Goal: Task Accomplishment & Management: Use online tool/utility

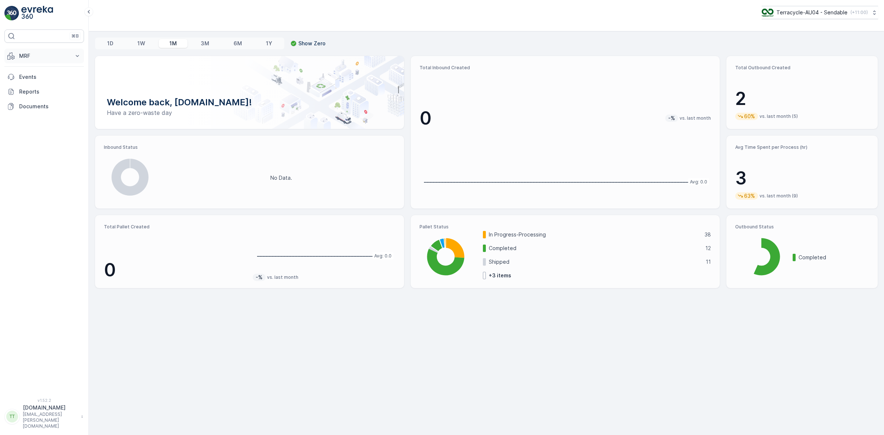
click at [56, 52] on button "MRF" at bounding box center [44, 56] width 80 height 15
click at [41, 80] on link "Inbound" at bounding box center [50, 79] width 68 height 10
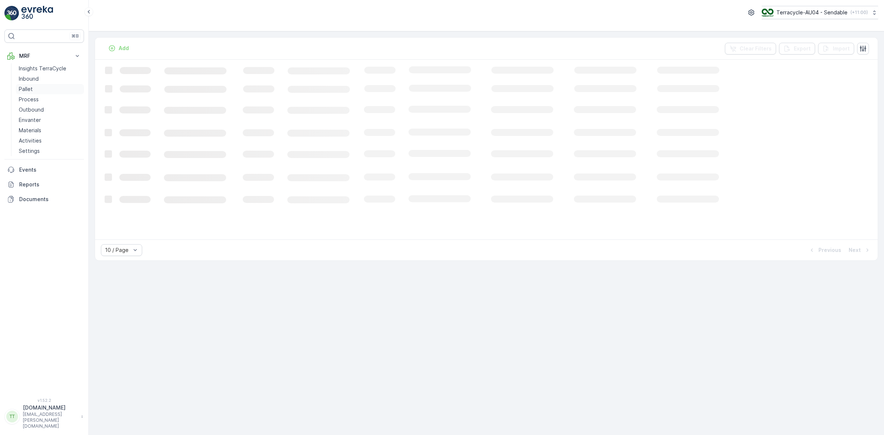
click at [37, 89] on link "Pallet" at bounding box center [50, 89] width 68 height 10
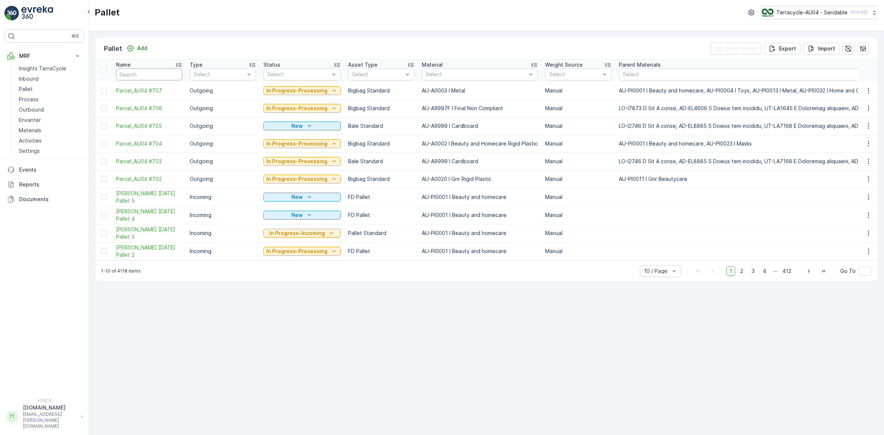
click at [139, 71] on input "text" at bounding box center [149, 74] width 66 height 12
click at [140, 49] on p "Add" at bounding box center [142, 48] width 10 height 7
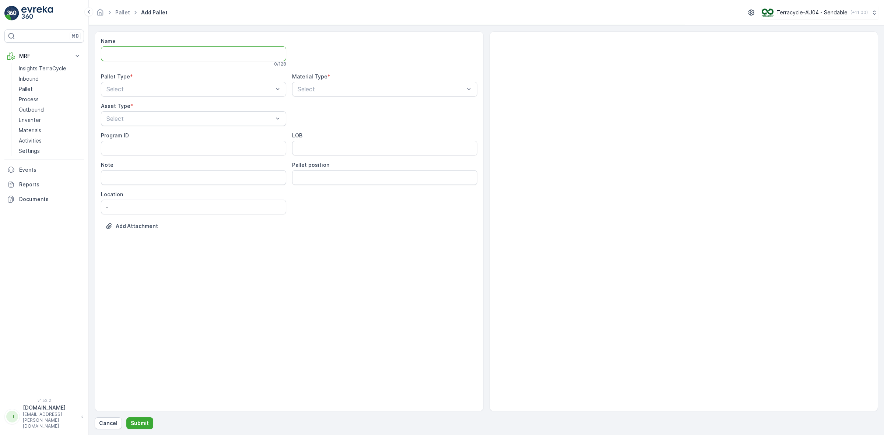
click at [140, 50] on input "Name" at bounding box center [193, 53] width 185 height 15
type input "[PERSON_NAME] [DATE] Pallet 1"
click at [138, 108] on div "Incoming" at bounding box center [193, 108] width 176 height 7
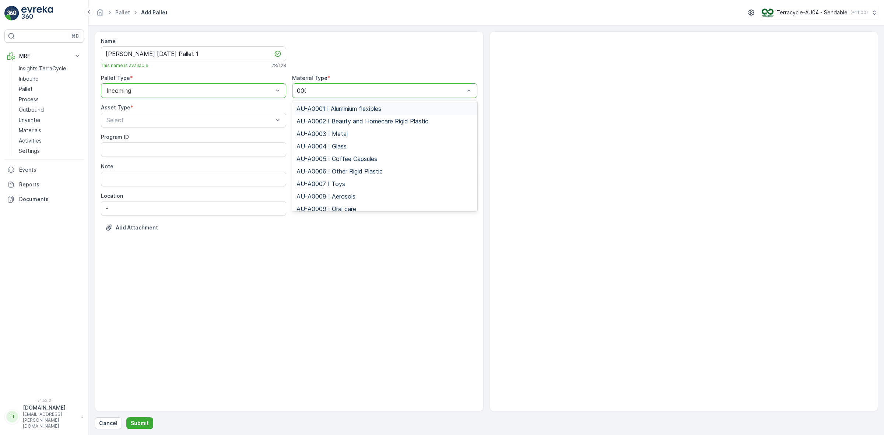
type input "0001"
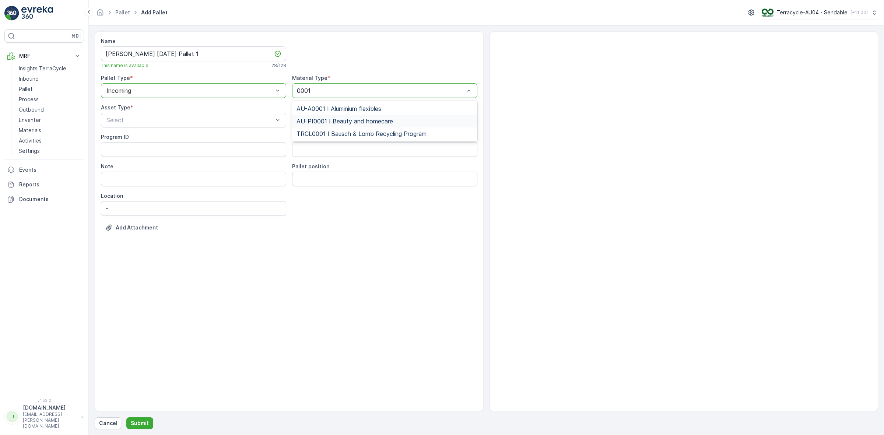
click at [335, 122] on span "AU-PI0001 I Beauty and homecare" at bounding box center [344, 121] width 96 height 7
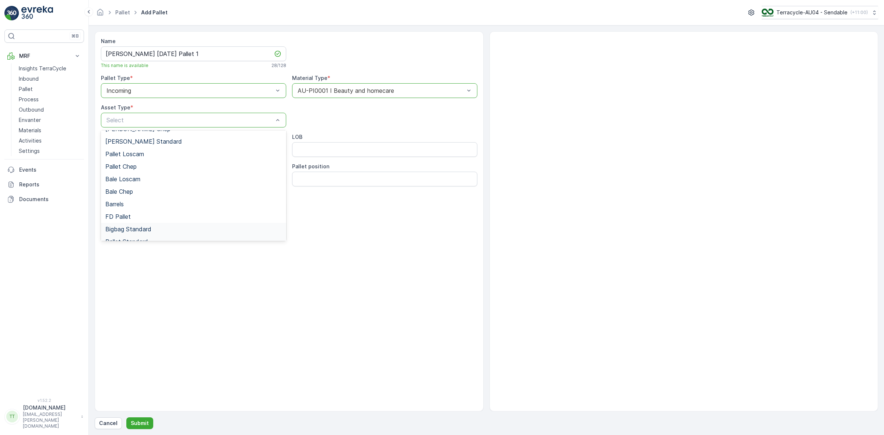
scroll to position [67, 0]
click at [137, 198] on div "FD Pallet" at bounding box center [193, 196] width 176 height 7
click at [316, 158] on div "Program ID LOB Note Pallet position Location -" at bounding box center [289, 174] width 376 height 82
click at [313, 149] on input "LOB" at bounding box center [384, 149] width 185 height 15
type input "FD"
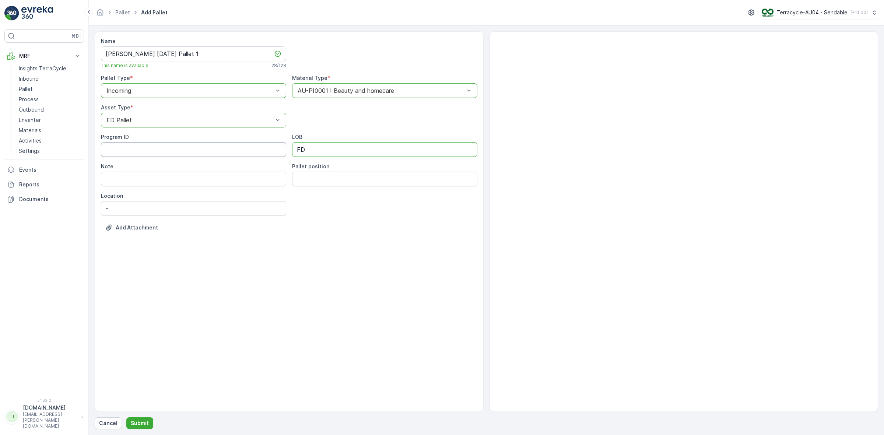
click at [205, 148] on ID "Program ID" at bounding box center [193, 149] width 185 height 15
type ID "1252"
click at [169, 259] on div "Name [PERSON_NAME] [DATE] Pallet 1 This name is available 28 / 128 Pallet Type …" at bounding box center [289, 221] width 389 height 380
click at [143, 420] on p "Submit" at bounding box center [140, 422] width 18 height 7
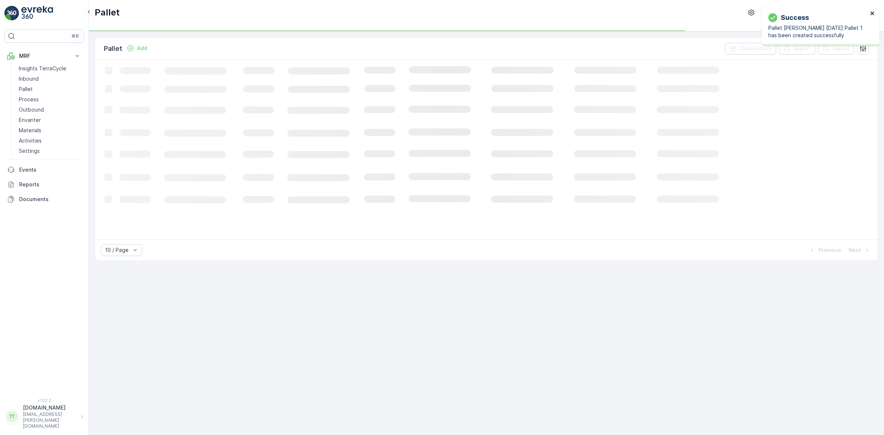
click at [874, 14] on icon "close" at bounding box center [872, 13] width 5 height 6
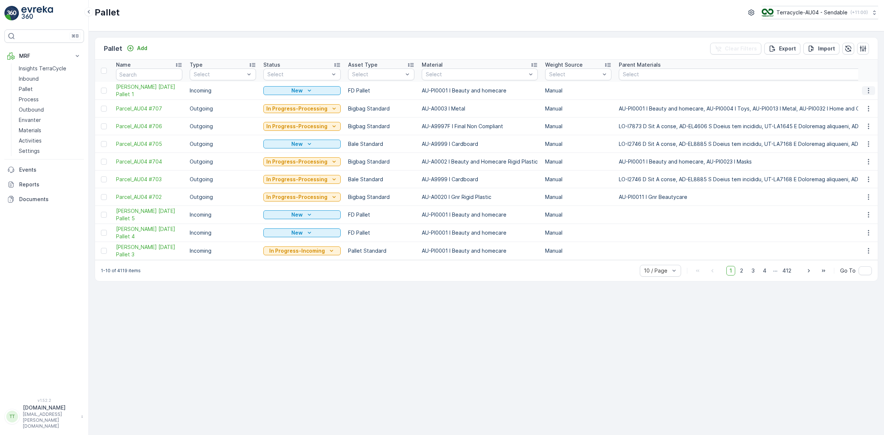
click at [862, 89] on button "button" at bounding box center [868, 90] width 13 height 9
click at [853, 123] on span "Duplicate Pallet" at bounding box center [857, 122] width 39 height 7
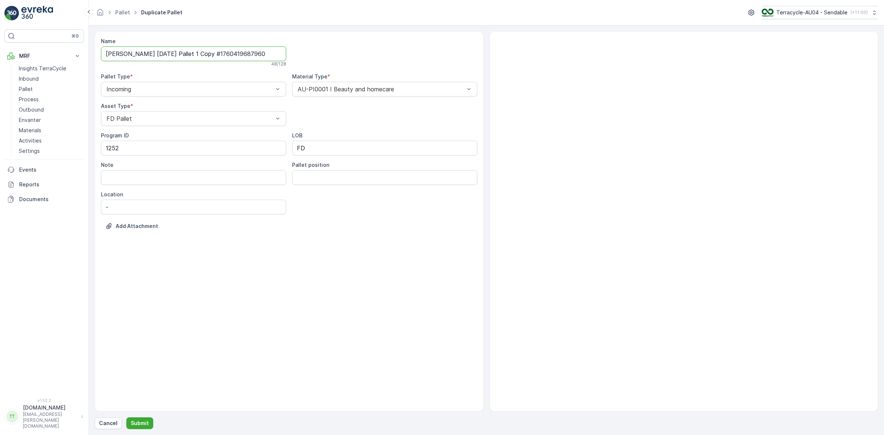
drag, startPoint x: 186, startPoint y: 56, endPoint x: 308, endPoint y: 52, distance: 122.0
click at [304, 53] on div "Name [PERSON_NAME] [DATE] Pallet 1 Copy #1760419687960 48 / 128 Pallet Type * I…" at bounding box center [289, 139] width 376 height 203
type input "[PERSON_NAME] [DATE] Pallet 2"
click at [140, 417] on button "Submit" at bounding box center [139, 423] width 27 height 12
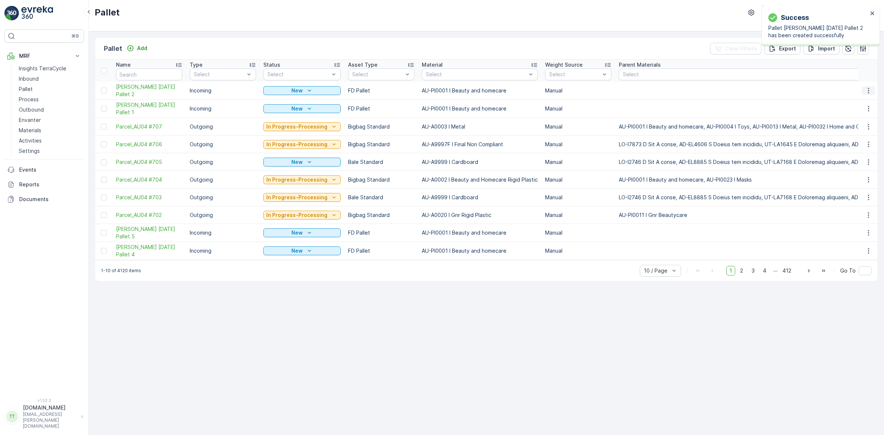
click at [867, 89] on icon "button" at bounding box center [868, 90] width 7 height 7
click at [853, 124] on span "Duplicate Pallet" at bounding box center [857, 122] width 39 height 7
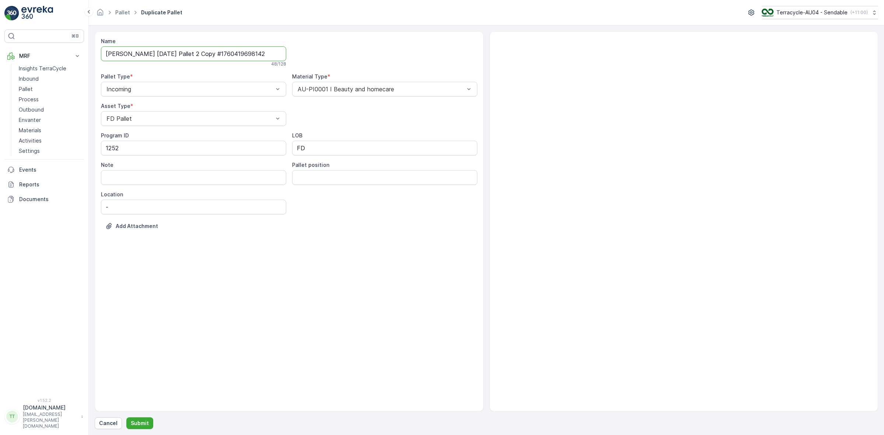
drag, startPoint x: 185, startPoint y: 56, endPoint x: 412, endPoint y: 54, distance: 227.2
click at [401, 54] on div "Name [PERSON_NAME] [DATE] Pallet 2 Copy #1760419698142 48 / 128 Pallet Type * I…" at bounding box center [289, 139] width 376 height 203
type input "[PERSON_NAME] [DATE] Pallet 3"
click at [138, 424] on p "Submit" at bounding box center [140, 422] width 18 height 7
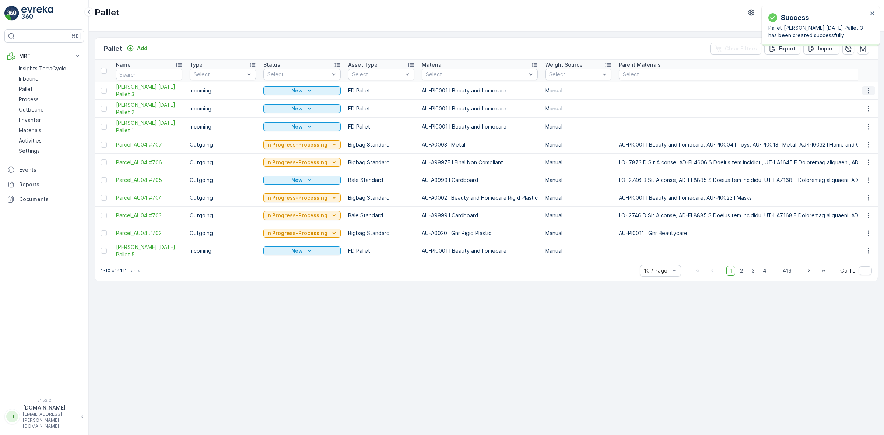
click at [867, 91] on icon "button" at bounding box center [868, 90] width 7 height 7
click at [853, 123] on span "Duplicate Pallet" at bounding box center [857, 122] width 39 height 7
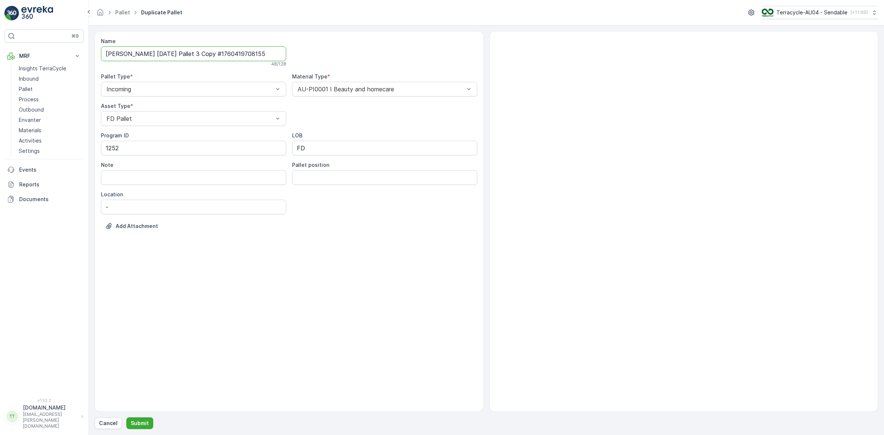
drag, startPoint x: 186, startPoint y: 54, endPoint x: 326, endPoint y: 52, distance: 140.3
click at [325, 52] on div "Name [PERSON_NAME] [DATE] Pallet 3 Copy #1760419708155 48 / 128 Pallet Type * I…" at bounding box center [289, 139] width 376 height 203
type input "[PERSON_NAME] [DATE] Pallet 4"
click at [146, 417] on div "Name [PERSON_NAME] [DATE] Pallet 4 28 / 128 Pallet Type * Incoming Material Typ…" at bounding box center [486, 230] width 783 height 398
click at [144, 420] on p "Submit" at bounding box center [140, 422] width 18 height 7
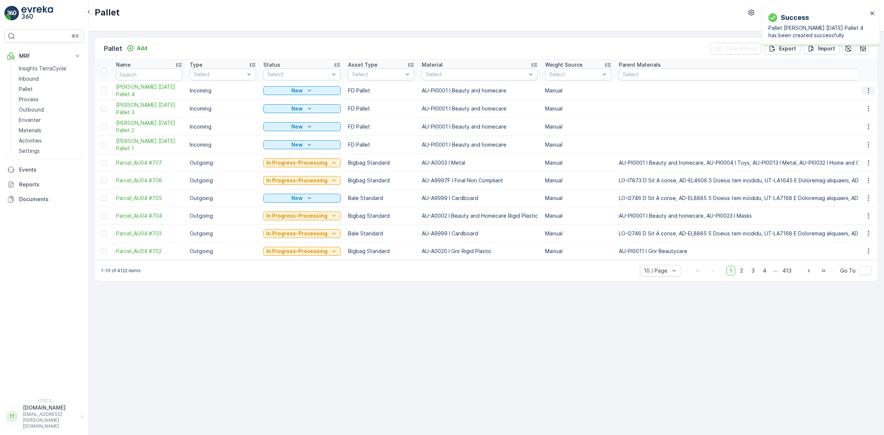
click at [863, 87] on button "button" at bounding box center [868, 90] width 13 height 9
click at [850, 124] on span "Duplicate Pallet" at bounding box center [857, 122] width 39 height 7
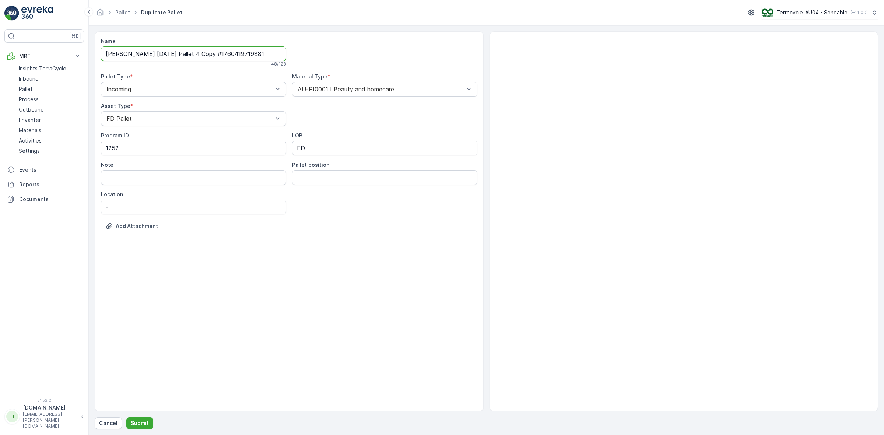
drag, startPoint x: 185, startPoint y: 54, endPoint x: 403, endPoint y: 52, distance: 217.3
click at [365, 52] on div "Name [PERSON_NAME] [DATE] Pallet 4 Copy #1760419719881 48 / 128 Pallet Type * I…" at bounding box center [289, 139] width 376 height 203
type input "[PERSON_NAME] [DATE] Pallet 5"
click at [141, 423] on p "Submit" at bounding box center [140, 422] width 18 height 7
